Goal: Information Seeking & Learning: Find specific fact

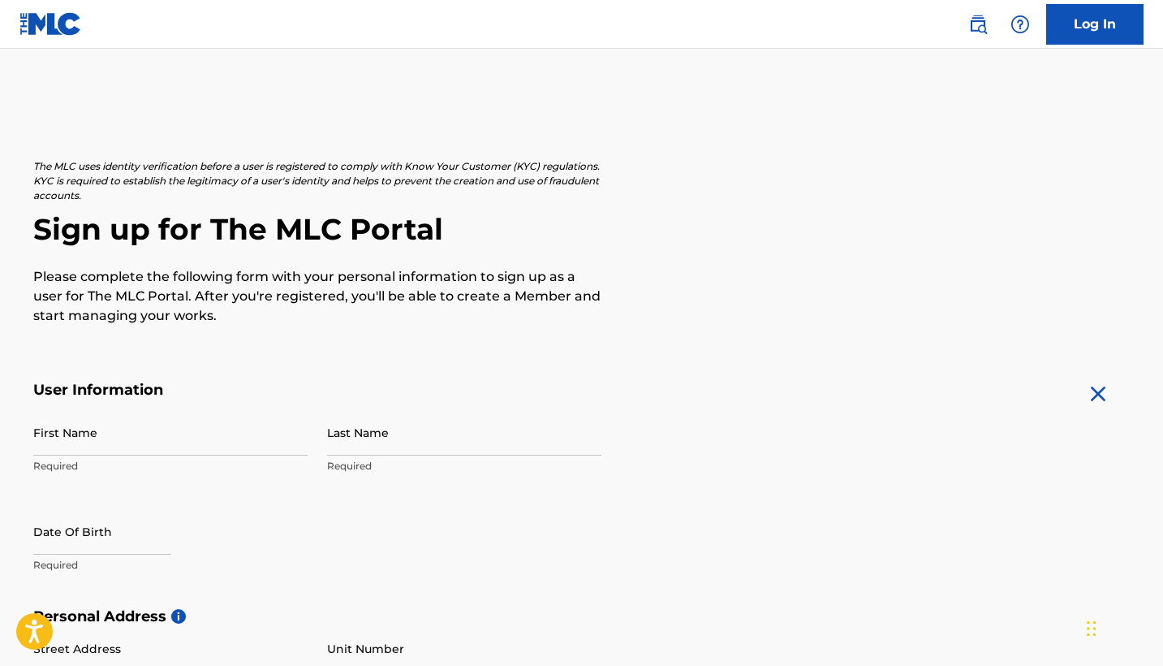
click at [1094, 33] on link "Log In" at bounding box center [1094, 24] width 97 height 41
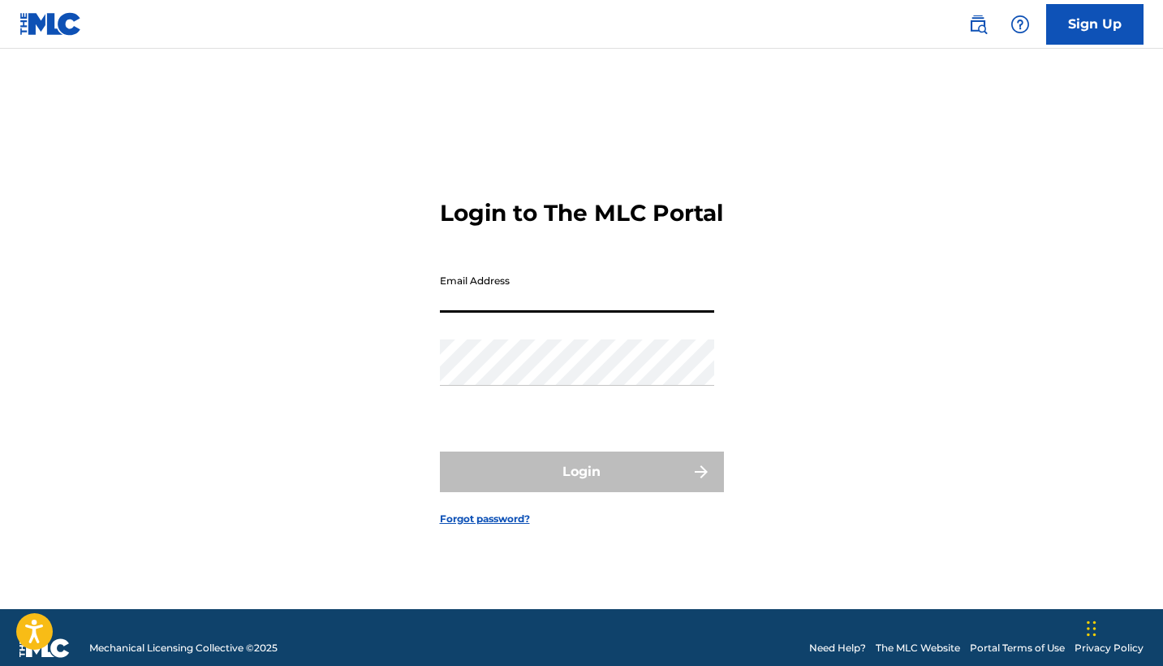
type input "[EMAIL_ADDRESS][DOMAIN_NAME]"
click at [581, 485] on button "Login" at bounding box center [582, 471] width 284 height 41
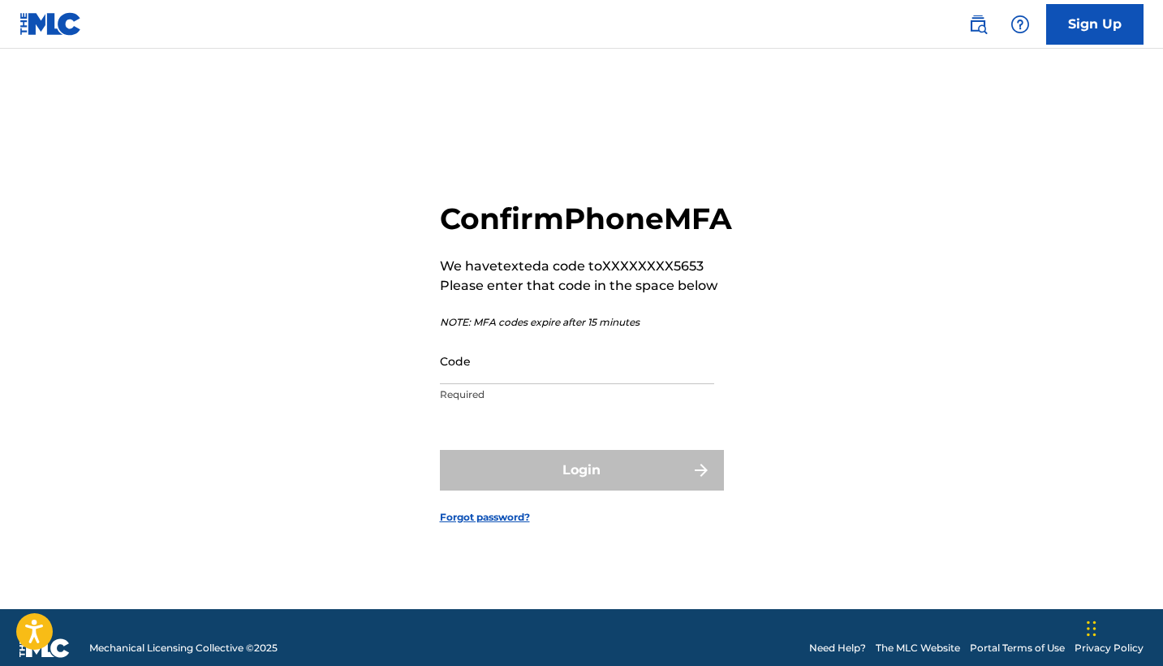
click at [473, 384] on input "Code" at bounding box center [577, 361] width 274 height 46
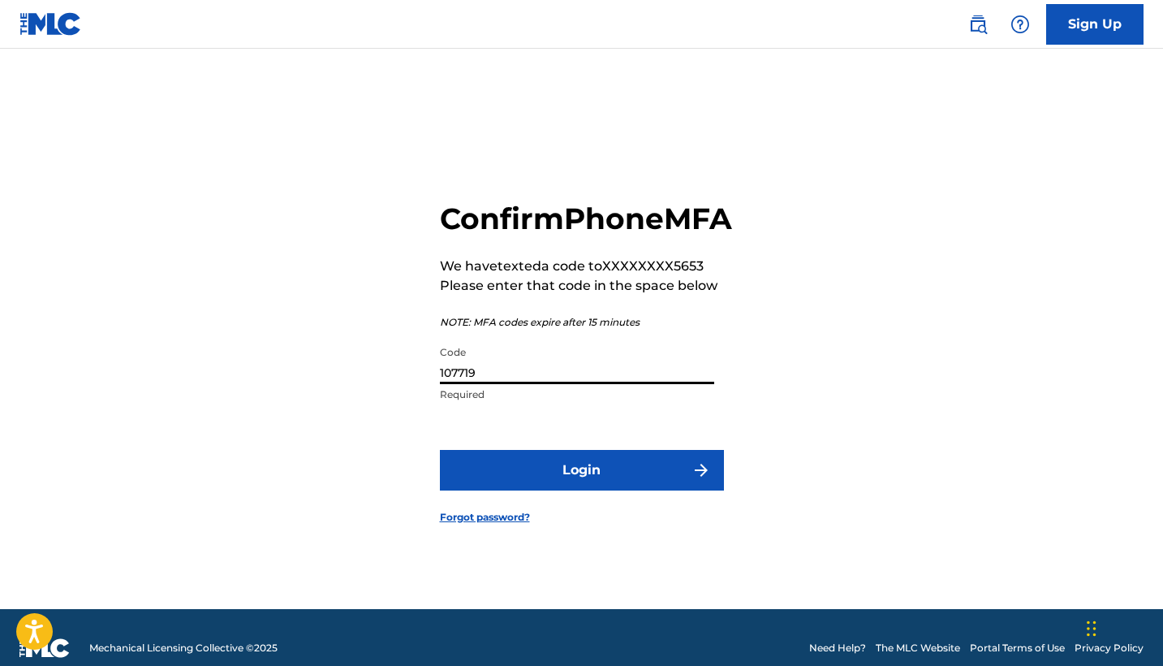
type input "107719"
click at [485, 489] on button "Login" at bounding box center [582, 470] width 284 height 41
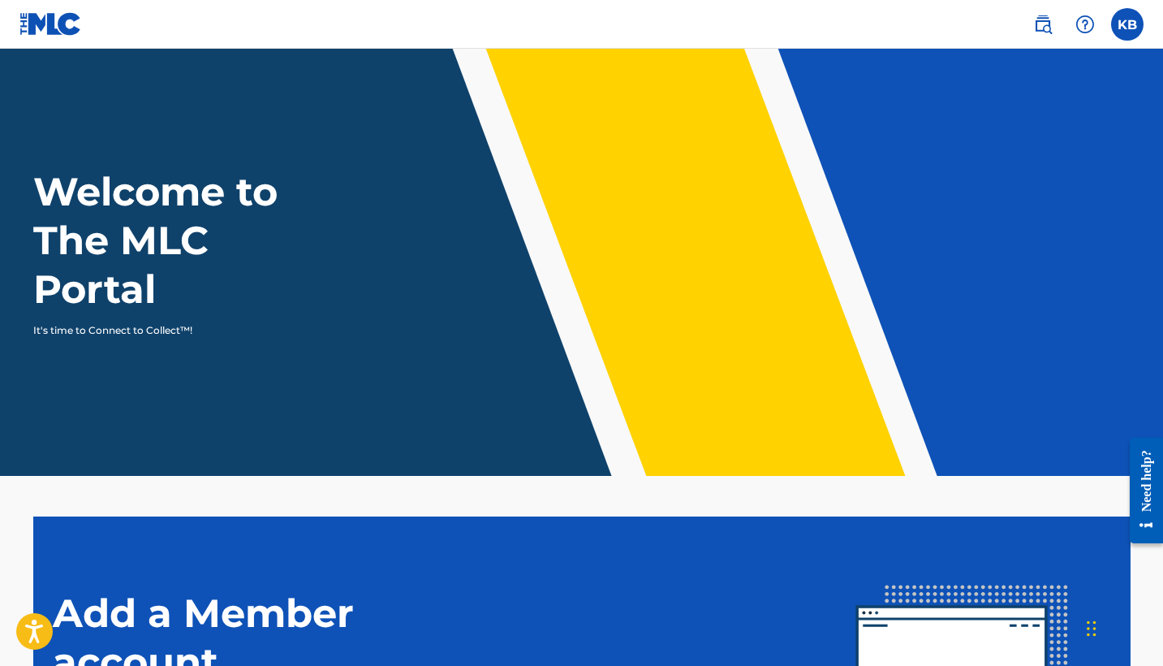
click at [1038, 24] on img at bounding box center [1042, 24] width 19 height 19
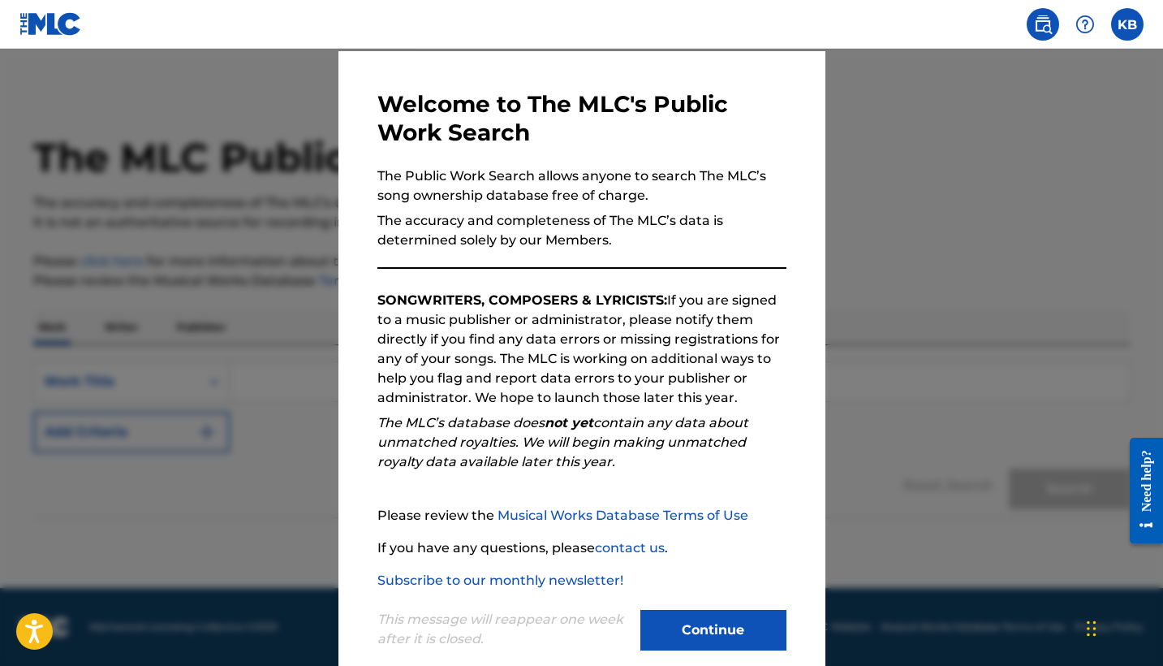
scroll to position [49, 0]
click at [1024, 254] on div at bounding box center [581, 382] width 1163 height 666
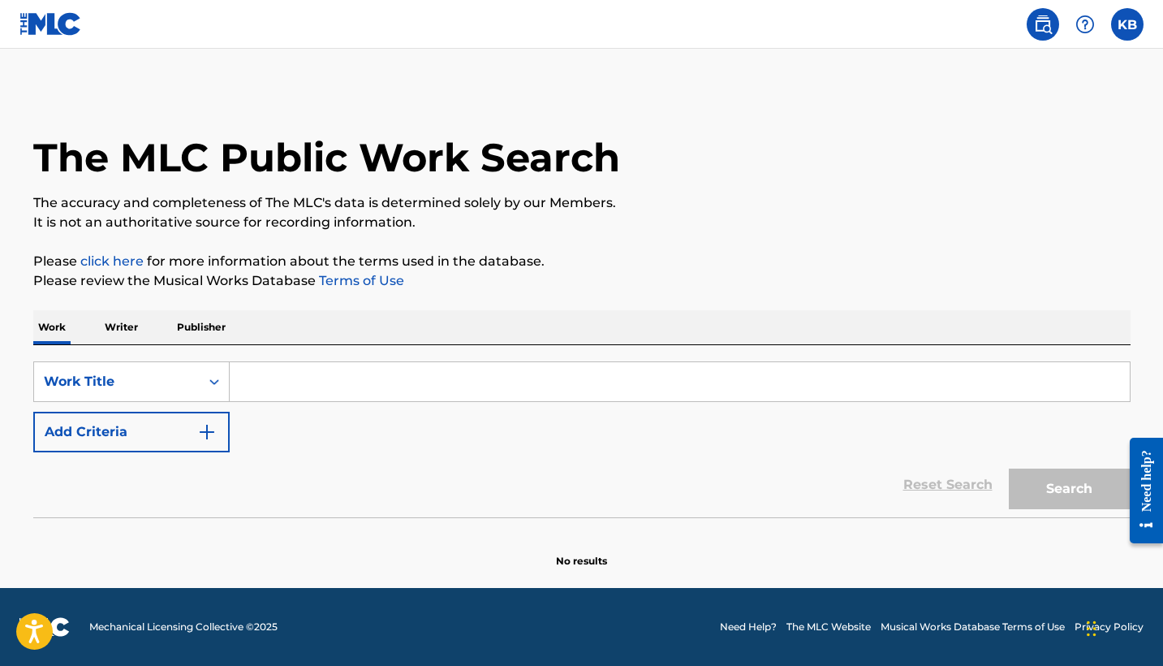
scroll to position [0, 0]
click at [299, 386] on input "Search Form" at bounding box center [680, 381] width 900 height 39
click at [123, 334] on p "Writer" at bounding box center [121, 327] width 43 height 34
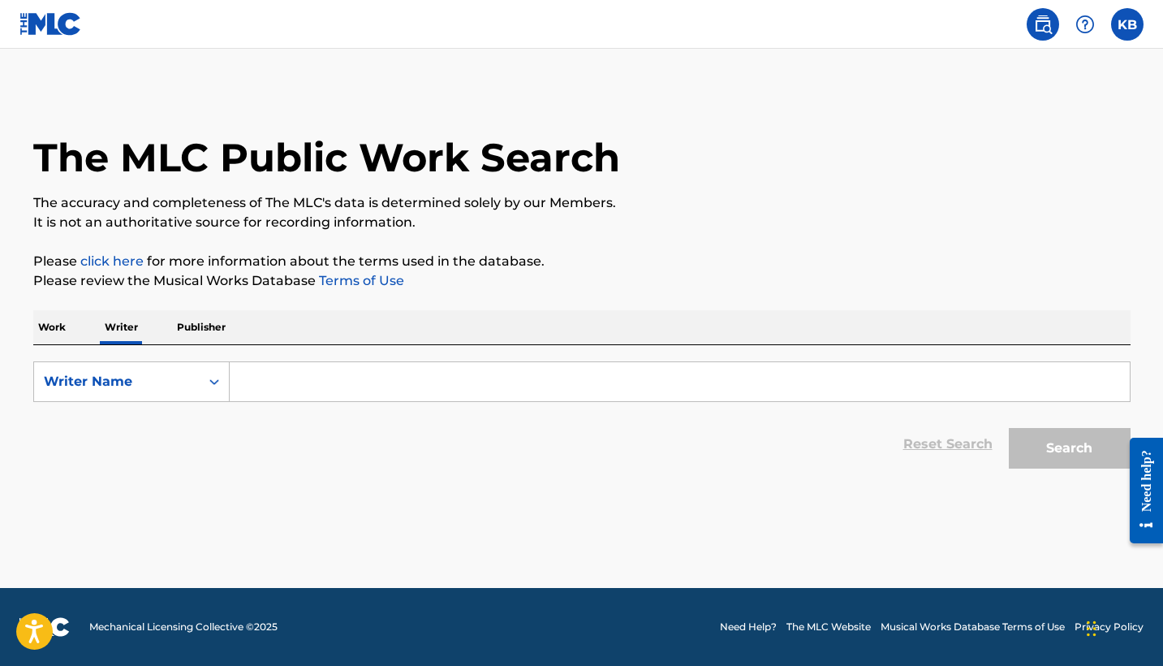
click at [75, 330] on div "Work Writer Publisher" at bounding box center [582, 327] width 1098 height 34
click at [63, 326] on p "Work" at bounding box center [51, 327] width 37 height 34
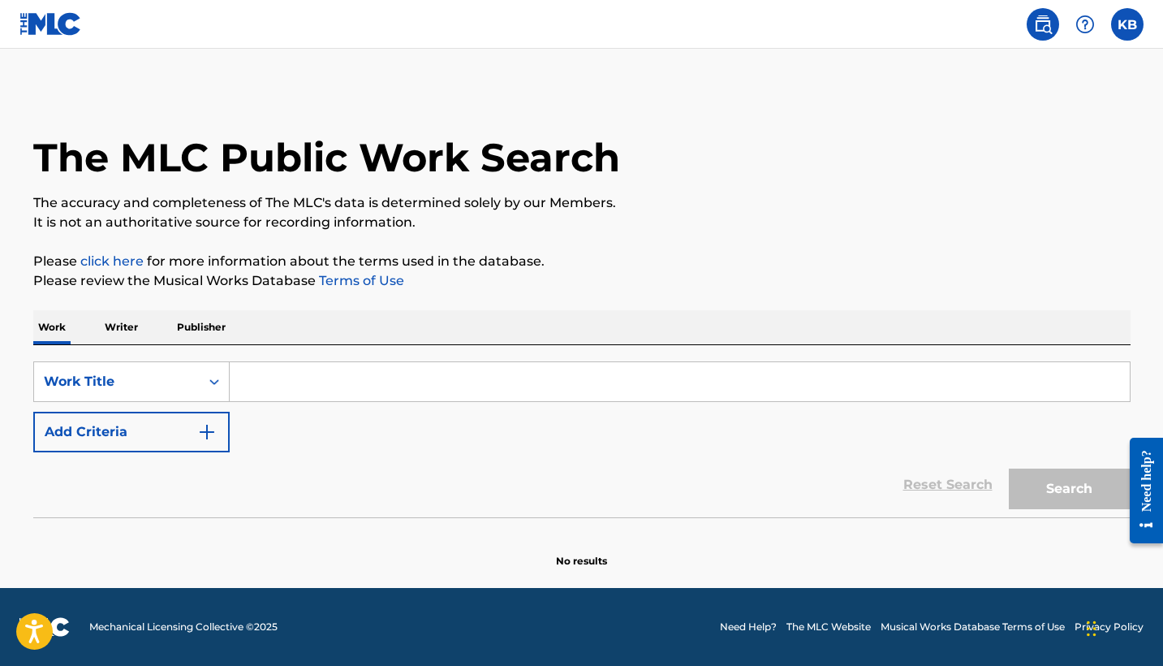
click at [330, 359] on div "SearchWithCriteria78243578-6ceb-4cc1-a4dc-72b3363a6390 Work Title Add Criteria …" at bounding box center [582, 431] width 1098 height 172
click at [326, 369] on input "Search Form" at bounding box center [680, 381] width 900 height 39
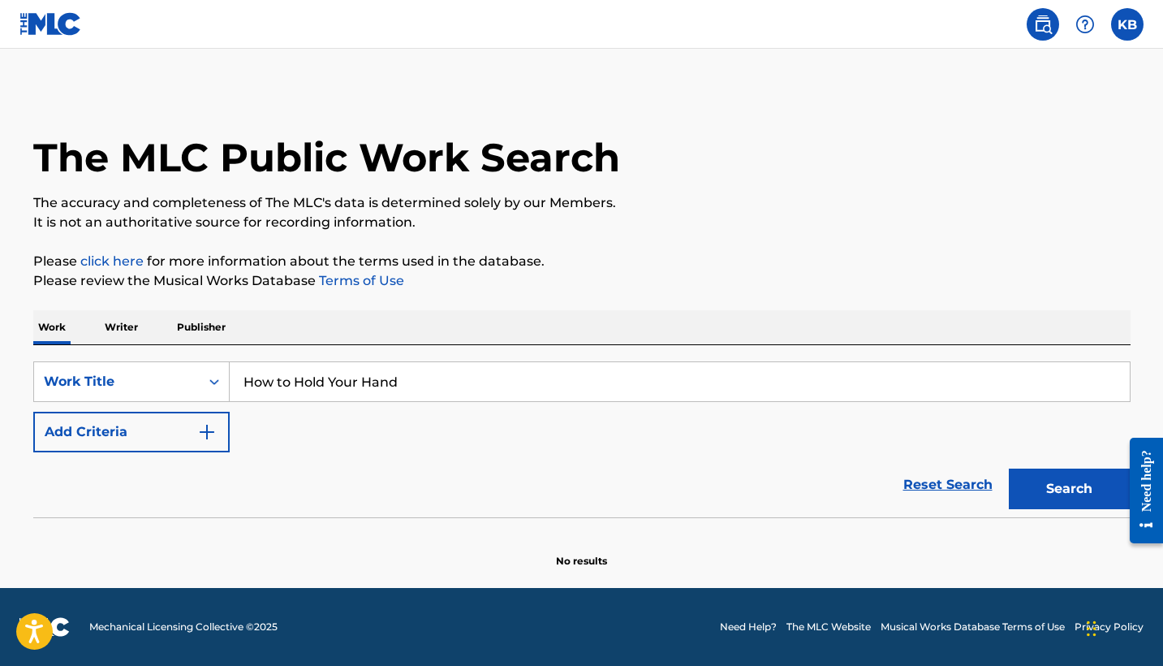
type input "How to Hold Your Hand"
click at [459, 458] on div "Reset Search Search" at bounding box center [582, 484] width 1098 height 65
click at [123, 328] on p "Writer" at bounding box center [121, 327] width 43 height 34
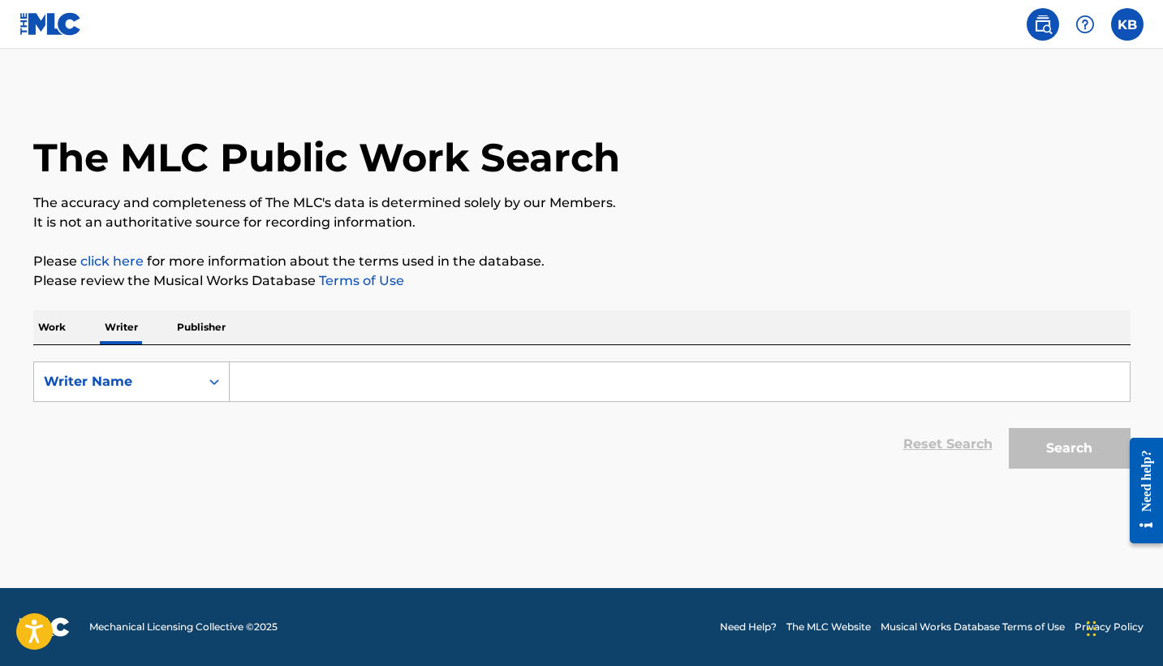
click at [360, 390] on input "Search Form" at bounding box center [680, 381] width 900 height 39
type input "[PERSON_NAME]"
click at [214, 326] on p "Publisher" at bounding box center [201, 327] width 58 height 34
click at [260, 396] on input "Search Form" at bounding box center [680, 381] width 900 height 39
click at [128, 322] on p "Writer" at bounding box center [121, 327] width 43 height 34
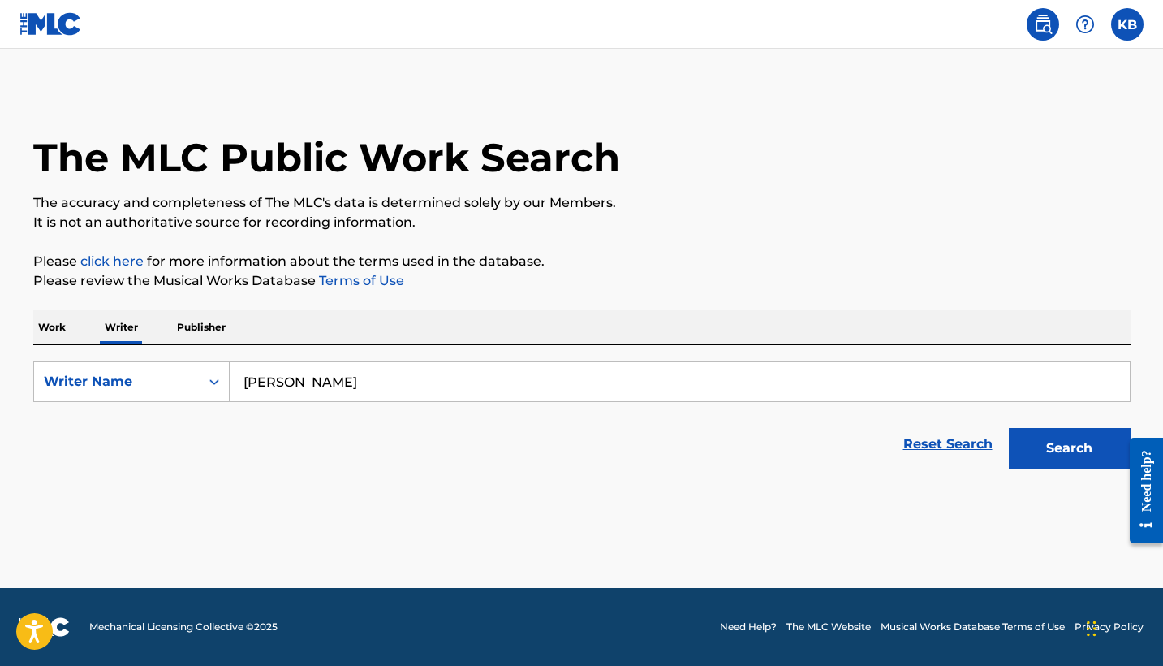
click at [245, 365] on input "[PERSON_NAME]" at bounding box center [680, 381] width 900 height 39
click at [448, 372] on input "[PERSON_NAME]" at bounding box center [680, 381] width 900 height 39
click at [1051, 444] on button "Search" at bounding box center [1070, 448] width 122 height 41
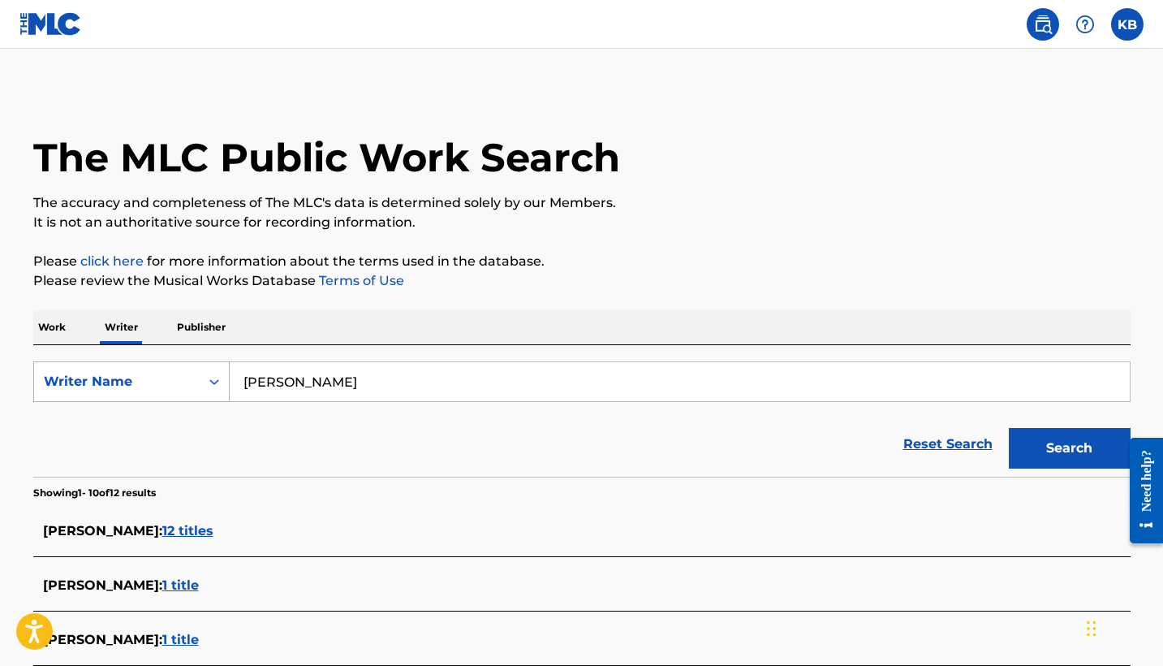
drag, startPoint x: 341, startPoint y: 385, endPoint x: 184, endPoint y: 378, distance: 156.8
click at [184, 378] on div "SearchWithCriteriaf034aa9a-4b52-46b5-9664-b610ed233995 Writer Name [PERSON_NAME]" at bounding box center [582, 381] width 1098 height 41
